Goal: Use online tool/utility: Utilize a website feature to perform a specific function

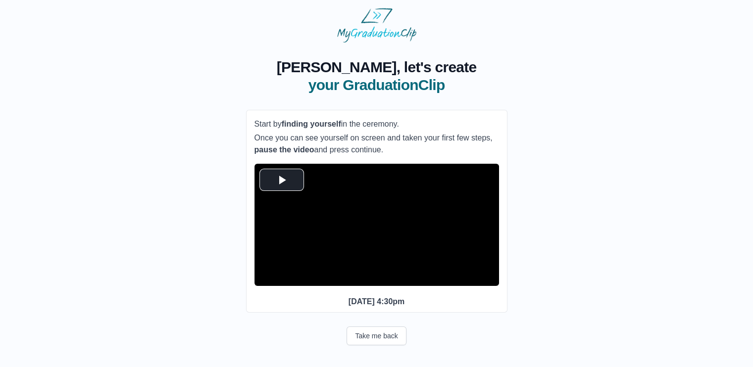
scroll to position [26, 0]
click at [282, 180] on span "Video Player" at bounding box center [282, 180] width 0 height 0
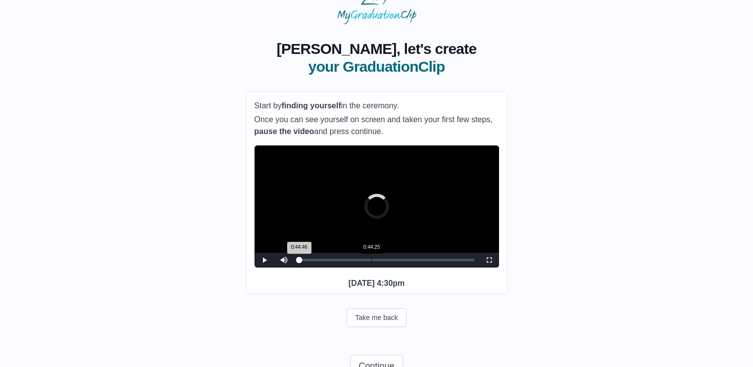
click at [373, 261] on div "Loaded : 0% 0:44:25 0:44:46 Progress : 0%" at bounding box center [386, 260] width 175 height 2
drag, startPoint x: 372, startPoint y: 274, endPoint x: 363, endPoint y: 275, distance: 9.5
click at [363, 261] on div "0:39:13 Progress : 0%" at bounding box center [331, 260] width 64 height 2
click at [364, 261] on div "0:39:15 Progress : 0%" at bounding box center [331, 260] width 64 height 2
click at [370, 268] on div "Loaded : 0% 0:43:44 0:41:05 Progress : 0%" at bounding box center [386, 260] width 185 height 15
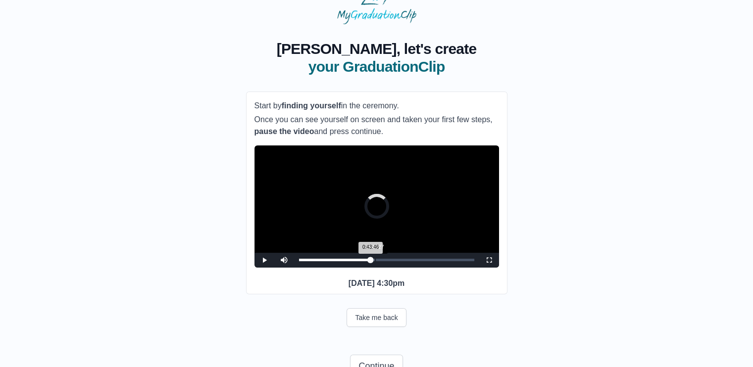
click at [375, 268] on div "Loaded : 0% 0:46:27 0:43:46 Progress : 0%" at bounding box center [386, 260] width 185 height 15
click at [385, 268] on div "Loaded : 0% 0:52:29 0:52:29 Progress : 0%" at bounding box center [386, 260] width 185 height 15
drag, startPoint x: 383, startPoint y: 274, endPoint x: 372, endPoint y: 272, distance: 10.5
click at [372, 261] on div "0:44:57 Progress : 0%" at bounding box center [336, 260] width 74 height 2
click at [368, 268] on div "Loaded : 0% 0:42:14 0:44:58 Progress : 0%" at bounding box center [386, 260] width 185 height 15
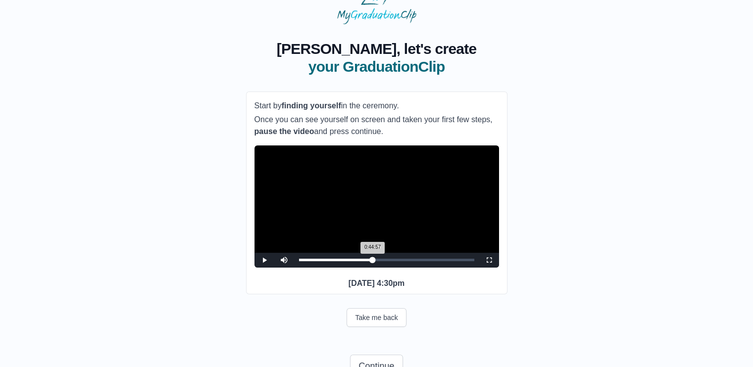
click at [372, 261] on div "0:44:57 Progress : 0%" at bounding box center [336, 260] width 74 height 2
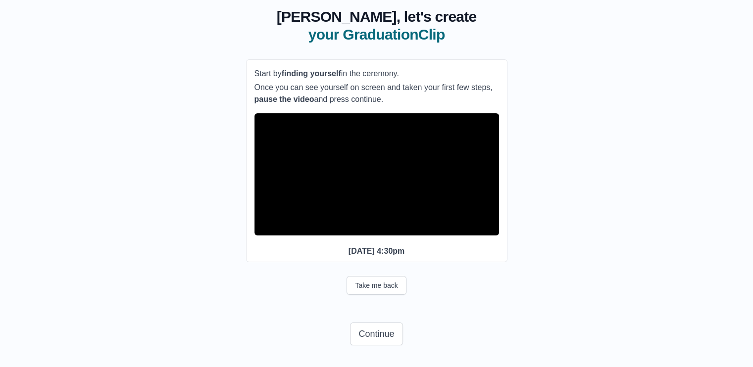
scroll to position [77, 0]
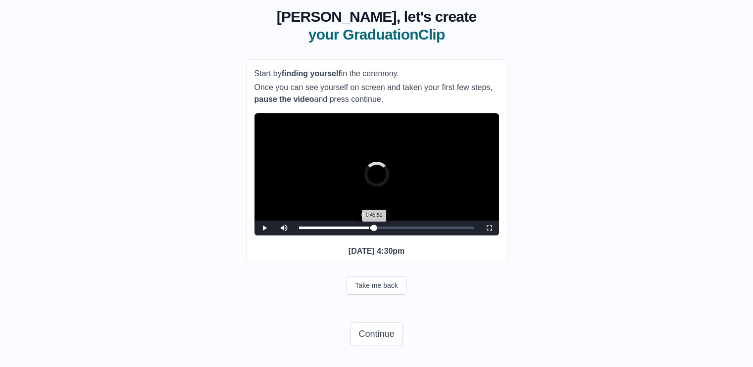
click at [369, 223] on div "Loaded : 0% 0:42:50 0:45:51 Progress : 0%" at bounding box center [386, 228] width 185 height 15
click at [139, 190] on div "**********" at bounding box center [377, 172] width 722 height 360
drag, startPoint x: 368, startPoint y: 224, endPoint x: 373, endPoint y: 223, distance: 5.1
click at [373, 227] on div "0:45:15 Progress : 0%" at bounding box center [336, 228] width 74 height 2
click at [367, 227] on div "0:41:19" at bounding box center [367, 228] width 0 height 2
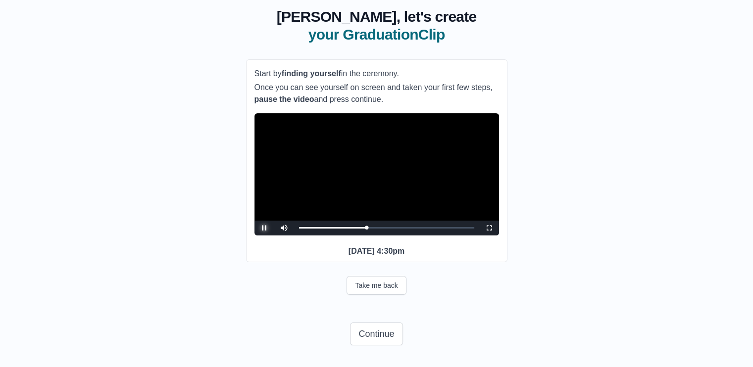
click at [264, 228] on span "Video Player" at bounding box center [264, 228] width 0 height 0
